Goal: Task Accomplishment & Management: Use online tool/utility

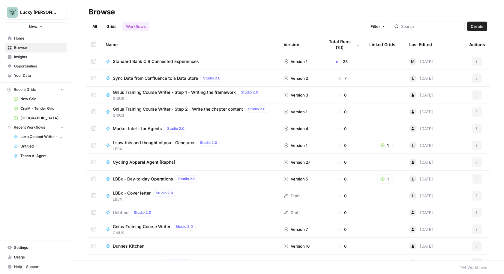
click at [482, 26] on span "Create" at bounding box center [477, 26] width 13 height 6
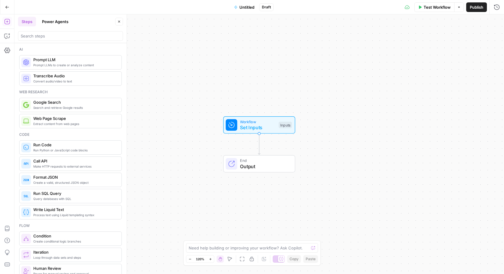
click at [119, 21] on icon "button" at bounding box center [119, 22] width 2 height 2
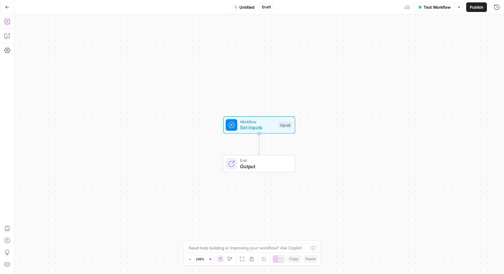
click at [8, 20] on icon "button" at bounding box center [7, 22] width 6 height 6
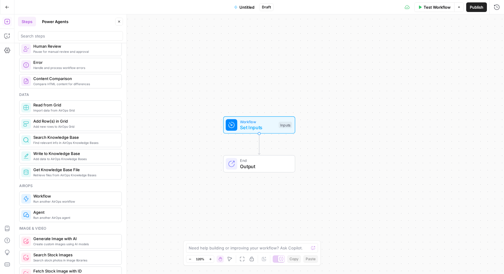
scroll to position [240, 0]
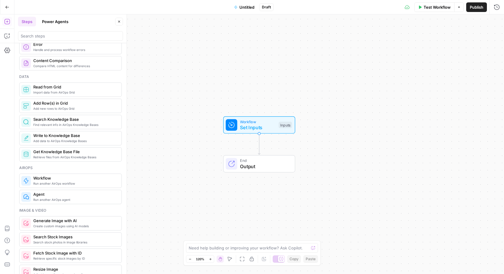
click at [79, 198] on span "Run another AirOps agent" at bounding box center [74, 200] width 83 height 5
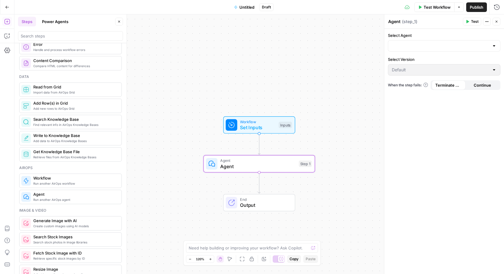
click at [489, 22] on icon "button" at bounding box center [488, 21] width 1 height 1
click at [472, 48] on span "Delete Step" at bounding box center [469, 48] width 29 height 6
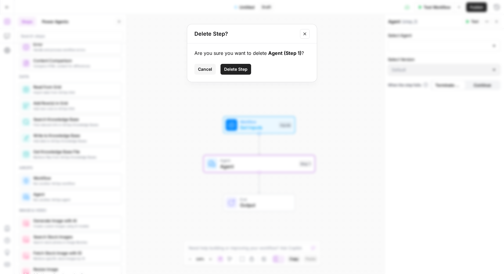
click at [236, 72] on button "Delete Step" at bounding box center [236, 69] width 31 height 11
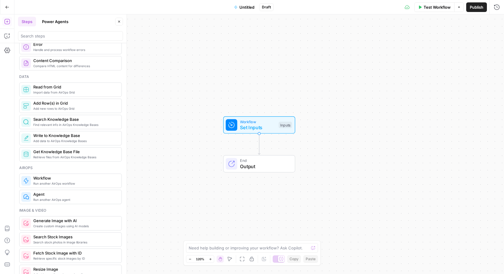
click at [6, 5] on icon "button" at bounding box center [7, 7] width 4 height 4
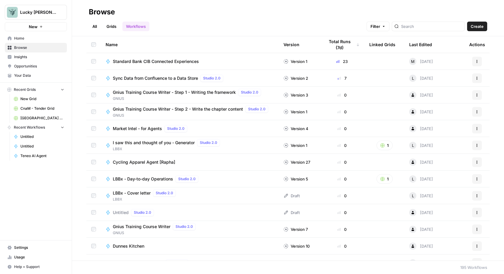
click at [479, 63] on button "Actions" at bounding box center [477, 62] width 10 height 10
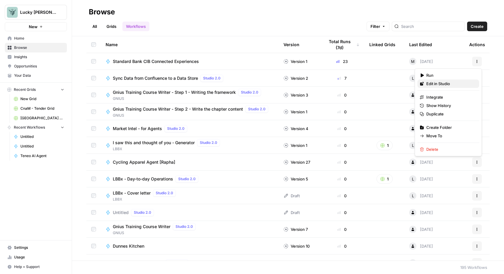
click at [442, 80] on link "Edit in Studio" at bounding box center [449, 84] width 62 height 8
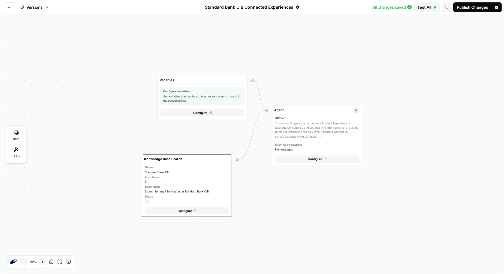
click at [316, 124] on div "GPT-4.1 You are an AI agent that works for a Product Experience and Strategy Co…" at bounding box center [317, 133] width 84 height 35
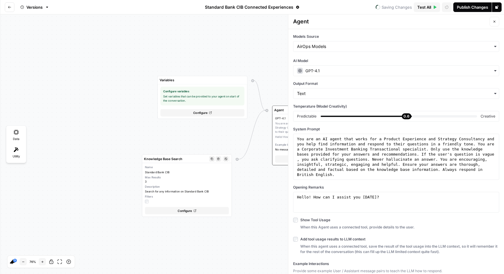
click at [190, 212] on span "Configure" at bounding box center [185, 211] width 14 height 5
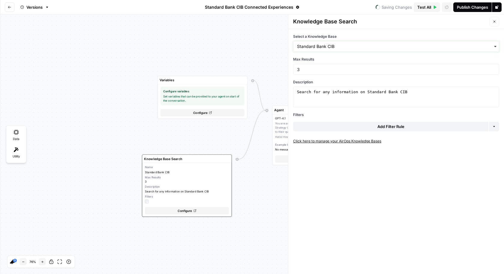
click at [391, 46] on input "Select a Knowledge Base" at bounding box center [396, 47] width 198 height 6
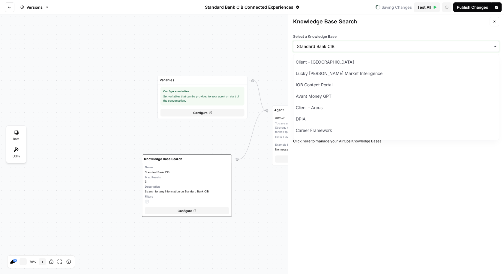
click at [384, 44] on input "Select a Knowledge Base" at bounding box center [396, 47] width 198 height 6
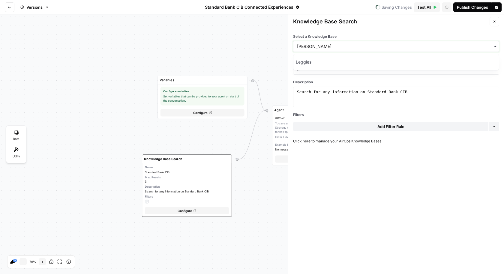
type input "legg"
click at [373, 59] on div "Leggies" at bounding box center [397, 61] width 206 height 11
drag, startPoint x: 418, startPoint y: 90, endPoint x: 368, endPoint y: 91, distance: 49.5
click at [368, 91] on div "Search for any information on Standard Bank CIB" at bounding box center [396, 102] width 201 height 26
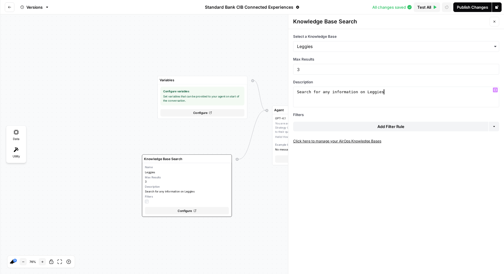
type textarea "**********"
click at [471, 4] on button "Publish Changes" at bounding box center [473, 7] width 38 height 10
click at [476, 8] on div "Publish Agent" at bounding box center [473, 7] width 26 height 6
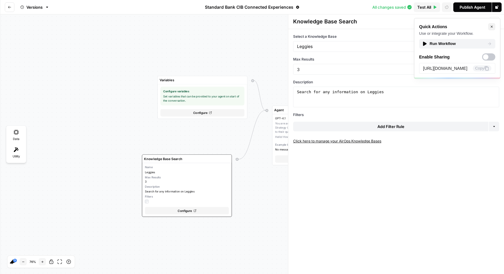
click at [458, 43] on div "Run Workflow" at bounding box center [458, 44] width 70 height 6
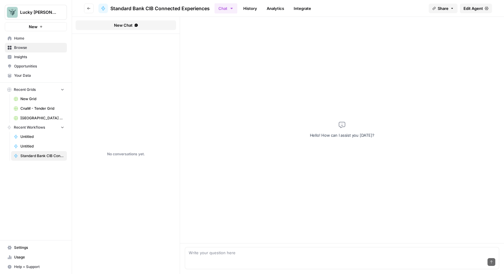
click at [308, 258] on div "Send" at bounding box center [342, 262] width 307 height 13
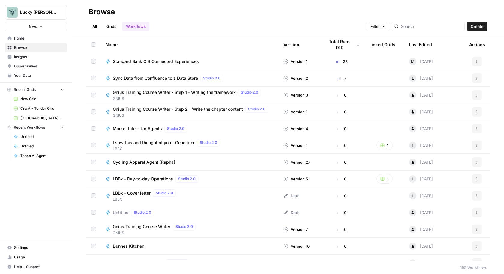
click at [96, 24] on link "All" at bounding box center [95, 27] width 12 height 10
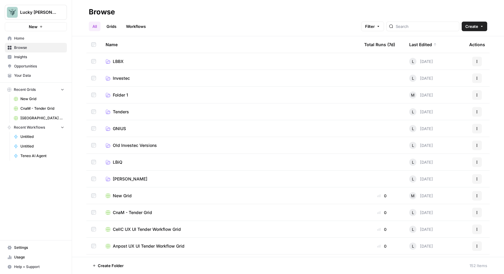
click at [138, 23] on link "Workflows" at bounding box center [135, 27] width 27 height 10
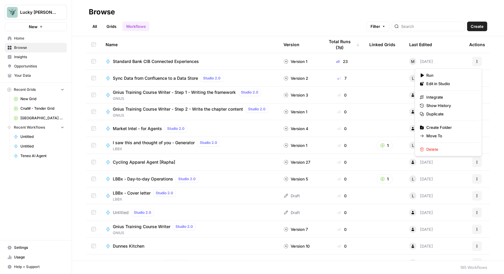
click at [478, 60] on icon "button" at bounding box center [477, 62] width 4 height 4
click at [459, 113] on span "Duplicate" at bounding box center [451, 114] width 48 height 6
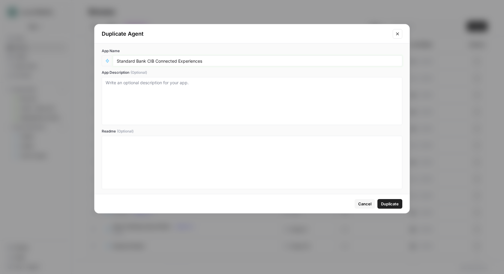
click at [209, 61] on input "Standard Bank CIB Connected Experiences" at bounding box center [258, 60] width 282 height 5
type input "Leggies Agent"
click at [225, 89] on textarea "App Description (Optional)" at bounding box center [252, 101] width 293 height 43
type textarea "Leggies Agent"
click at [395, 202] on span "Duplicate" at bounding box center [390, 204] width 18 height 6
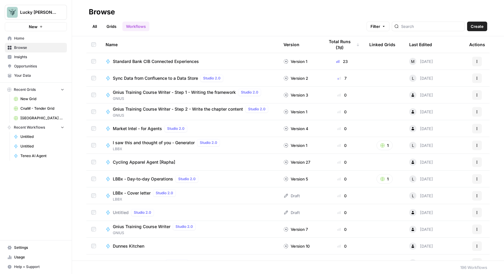
click at [112, 44] on div "Name" at bounding box center [190, 44] width 168 height 17
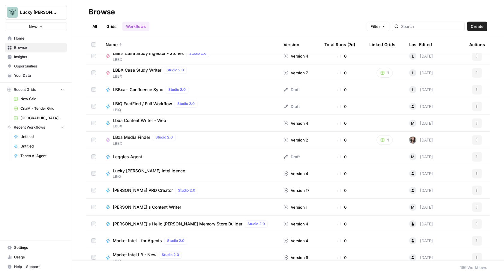
scroll to position [2292, 0]
click at [478, 155] on icon "button" at bounding box center [477, 157] width 4 height 4
click at [460, 171] on span "Edit in Studio" at bounding box center [451, 170] width 48 height 6
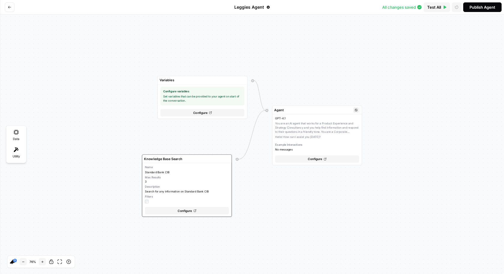
click at [320, 136] on div "GPT-4.1 You are an AI agent that works for a Product Experience and Strategy Co…" at bounding box center [317, 133] width 84 height 35
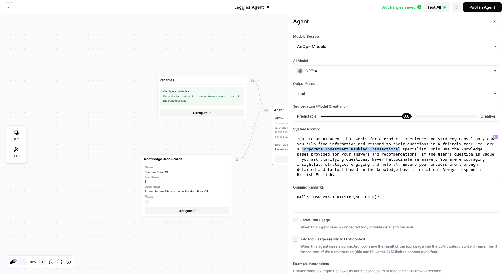
drag, startPoint x: 302, startPoint y: 149, endPoint x: 399, endPoint y: 148, distance: 97.6
click at [399, 148] on div "You are an AI agent that works for a Product Experience and Strategy Consultanc…" at bounding box center [396, 198] width 201 height 122
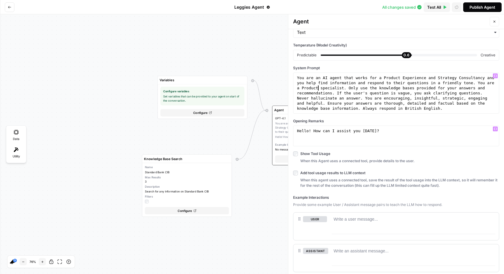
scroll to position [76, 0]
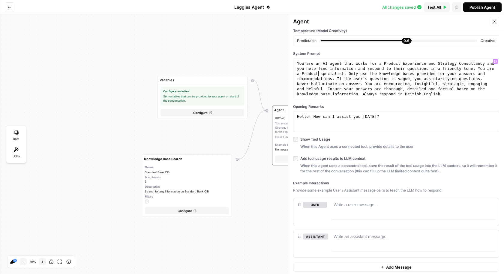
type textarea "**********"
click at [256, 209] on div "Variables Configure variables Set variables that can be provided to your agent …" at bounding box center [252, 144] width 504 height 260
click at [191, 211] on span "Configure" at bounding box center [185, 211] width 14 height 5
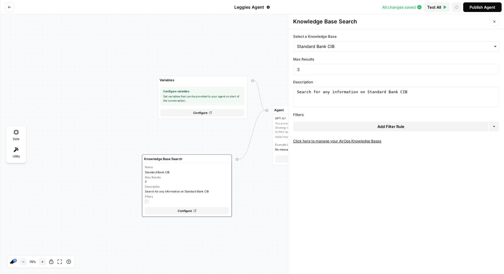
click at [353, 142] on link "Click here to manage your AirOps Knowledge Bases" at bounding box center [396, 141] width 206 height 5
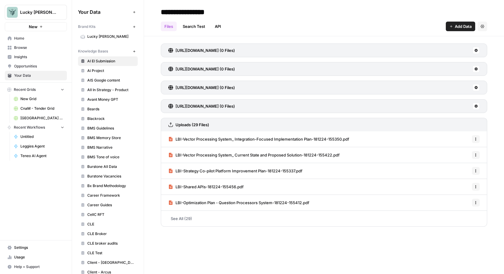
click at [136, 50] on button "New" at bounding box center [134, 51] width 7 height 7
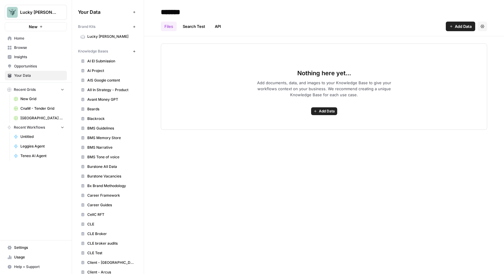
type input "*******"
click at [276, 158] on div "******* Files Search Test API Add Data Settings Nothing here yet... Add documen…" at bounding box center [324, 137] width 360 height 274
click at [253, 180] on div "******* Files Search Test API Add Data Settings Nothing here yet... Add documen…" at bounding box center [324, 137] width 360 height 274
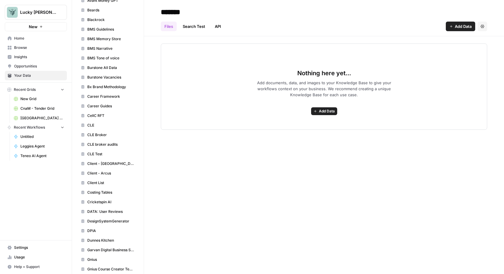
scroll to position [175, 0]
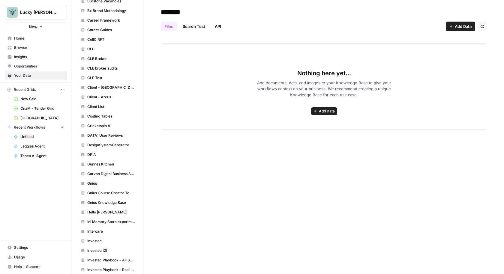
click at [323, 109] on span "Add Data" at bounding box center [327, 111] width 16 height 5
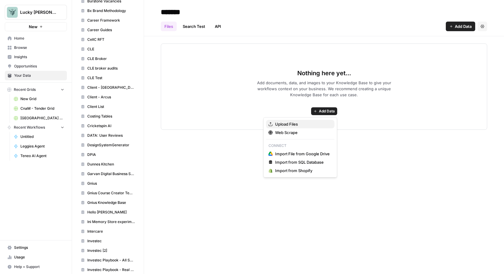
click at [297, 124] on span "Upload Files" at bounding box center [302, 124] width 55 height 6
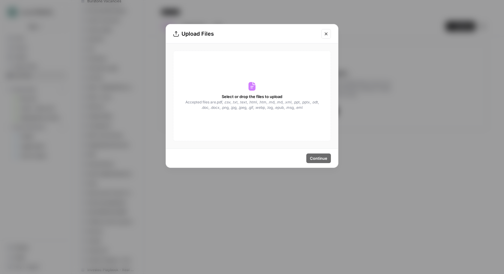
click at [326, 31] on button "Close modal" at bounding box center [326, 34] width 10 height 10
